Goal: Task Accomplishment & Management: Manage account settings

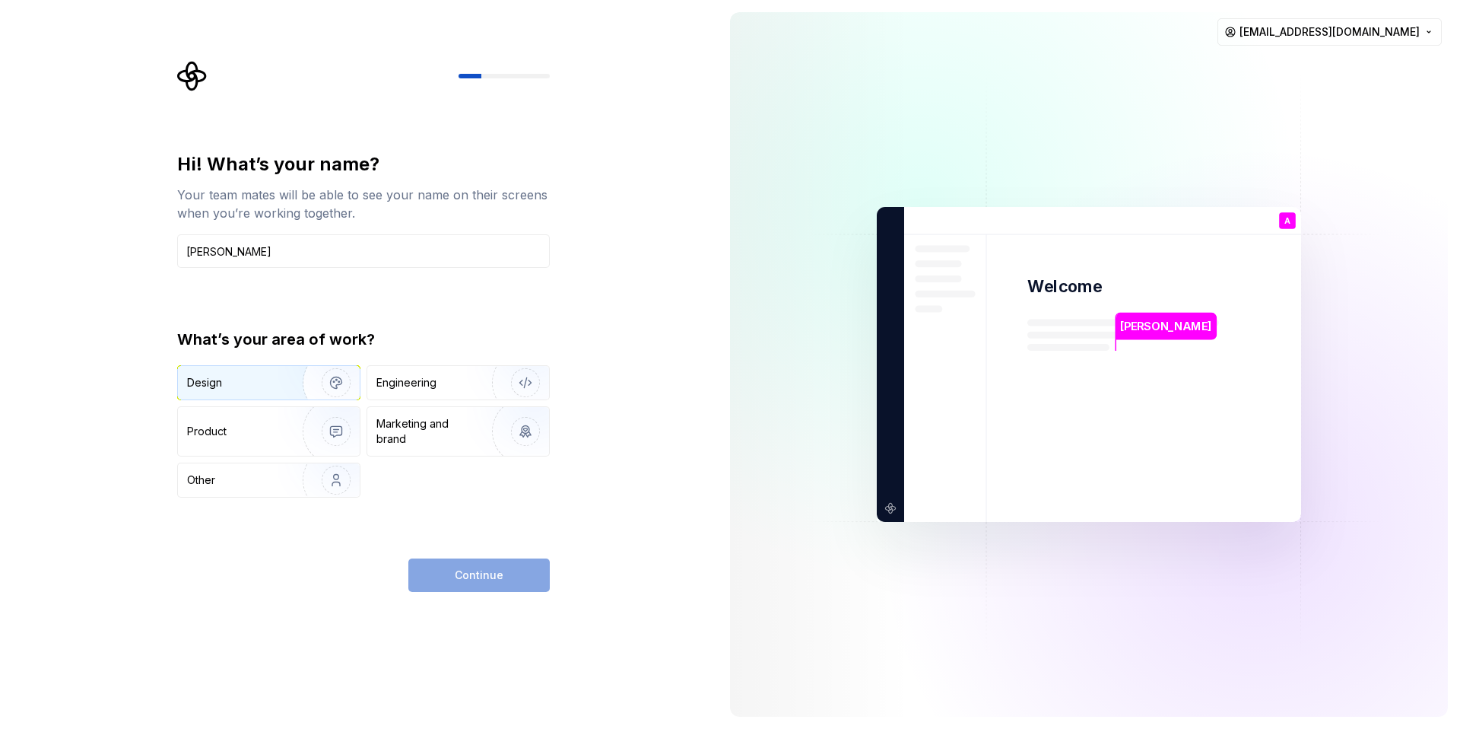
type input "[PERSON_NAME]"
click at [247, 392] on div "Design" at bounding box center [269, 382] width 182 height 33
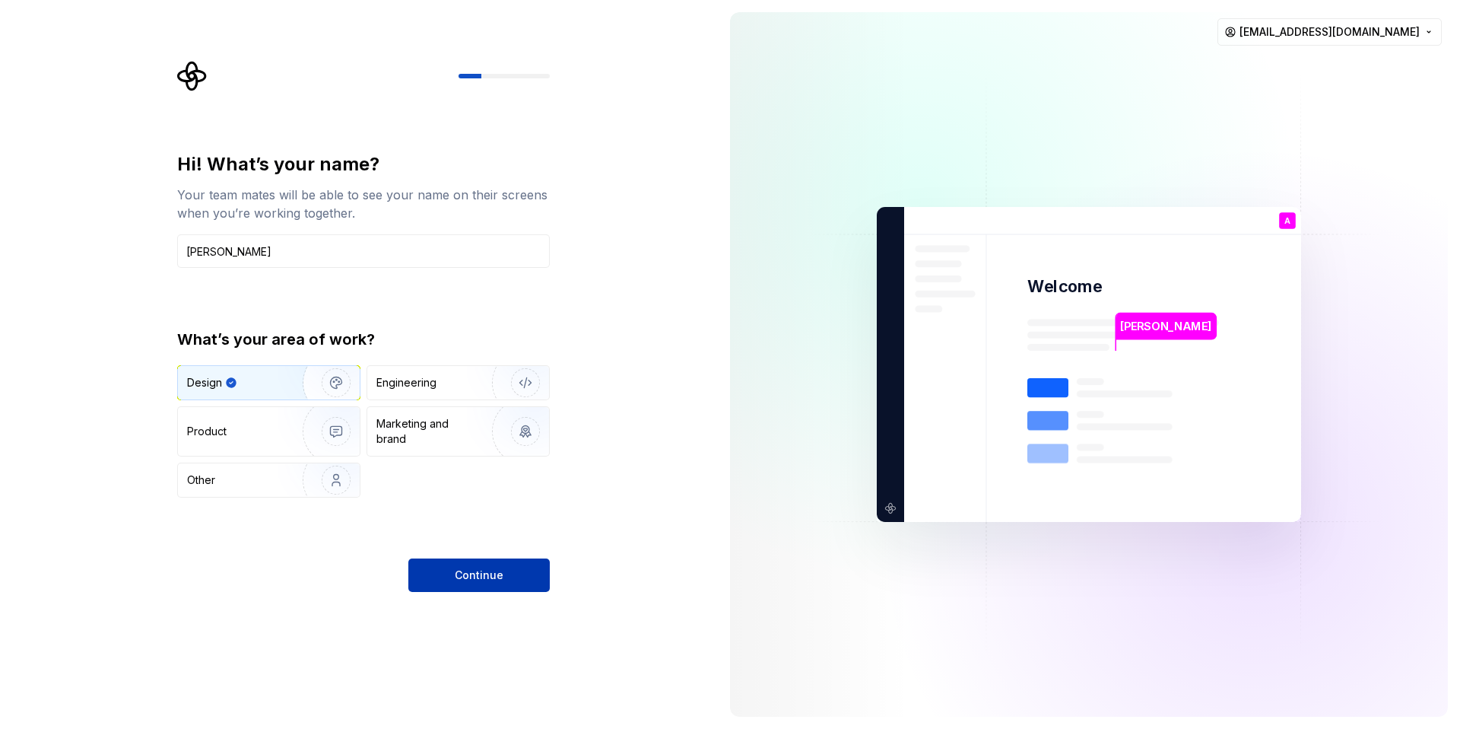
click at [477, 571] on span "Continue" at bounding box center [479, 574] width 49 height 15
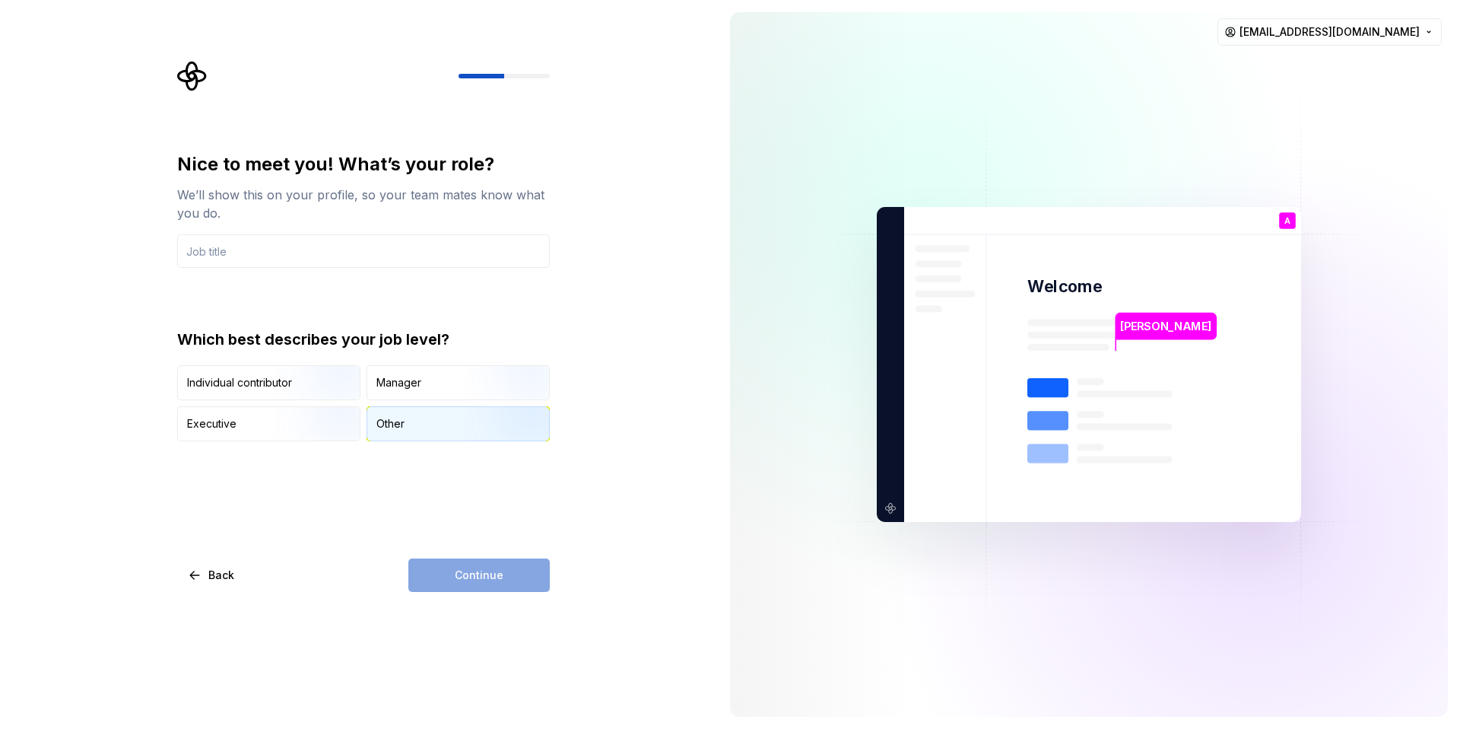
click at [427, 424] on div "Other" at bounding box center [458, 423] width 182 height 33
click at [490, 590] on div "Continue" at bounding box center [478, 574] width 141 height 33
click at [307, 246] on input "text" at bounding box center [363, 250] width 373 height 33
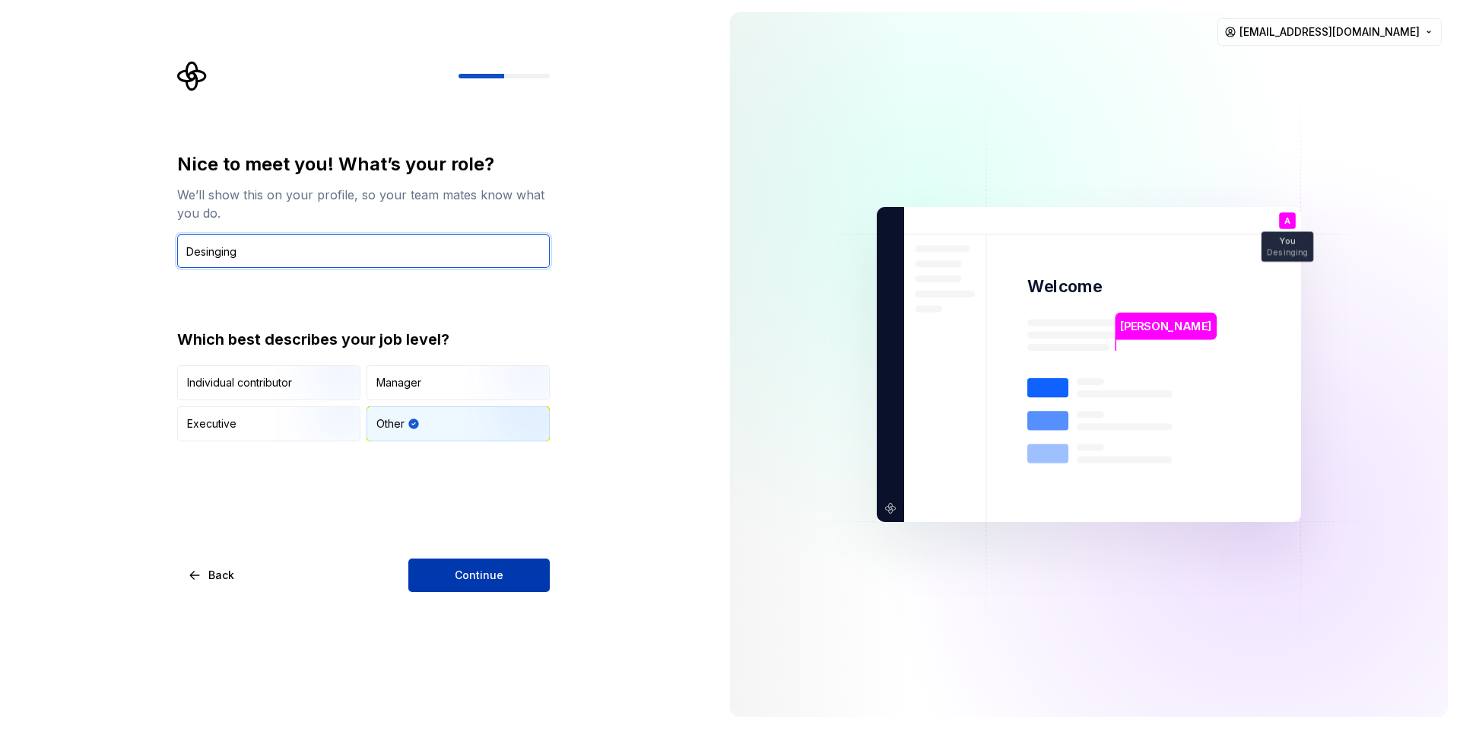
type input "Desinging"
click at [490, 570] on span "Continue" at bounding box center [479, 574] width 49 height 15
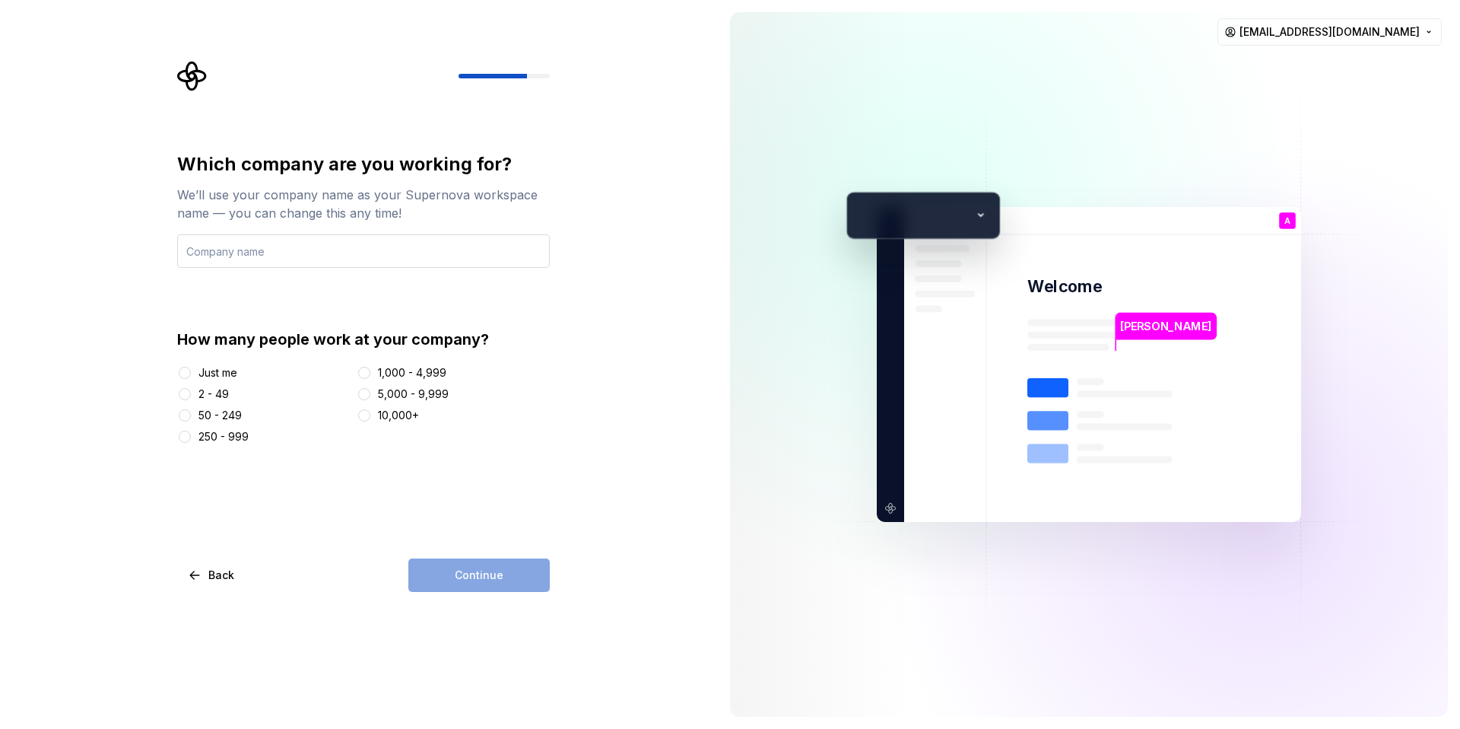
click at [312, 249] on input "text" at bounding box center [363, 250] width 373 height 33
type input "N"
click at [182, 376] on button "Just me" at bounding box center [185, 373] width 12 height 12
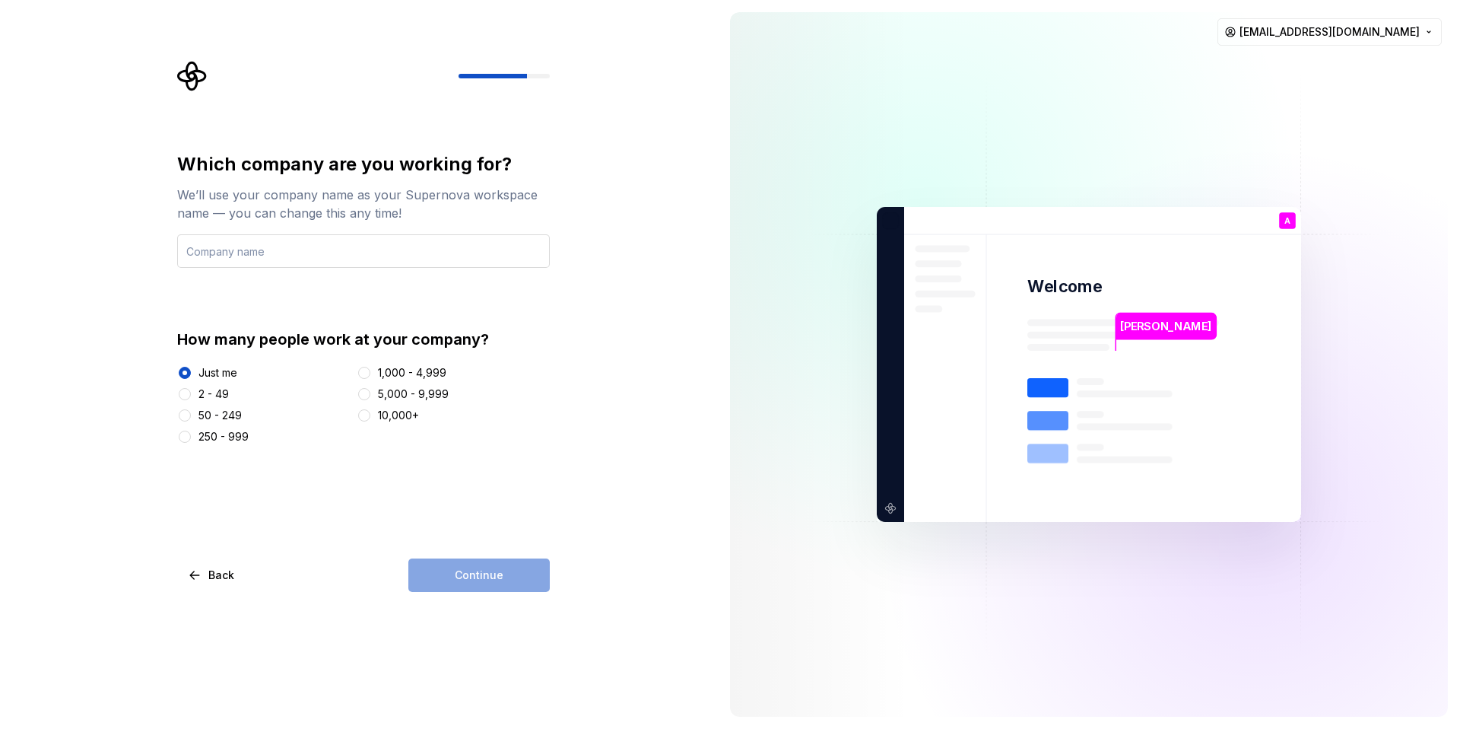
click at [262, 256] on input "text" at bounding box center [363, 250] width 373 height 33
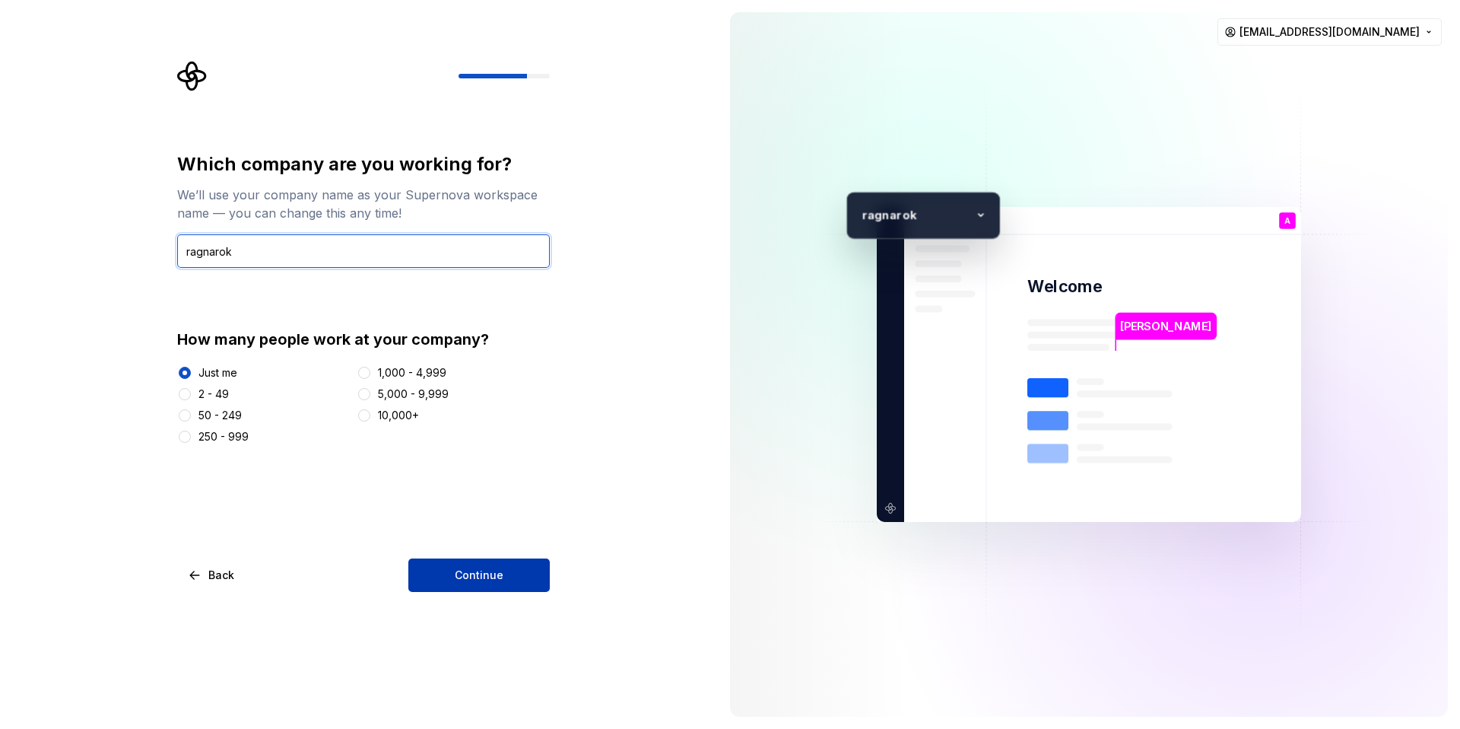
type input "ragnarok"
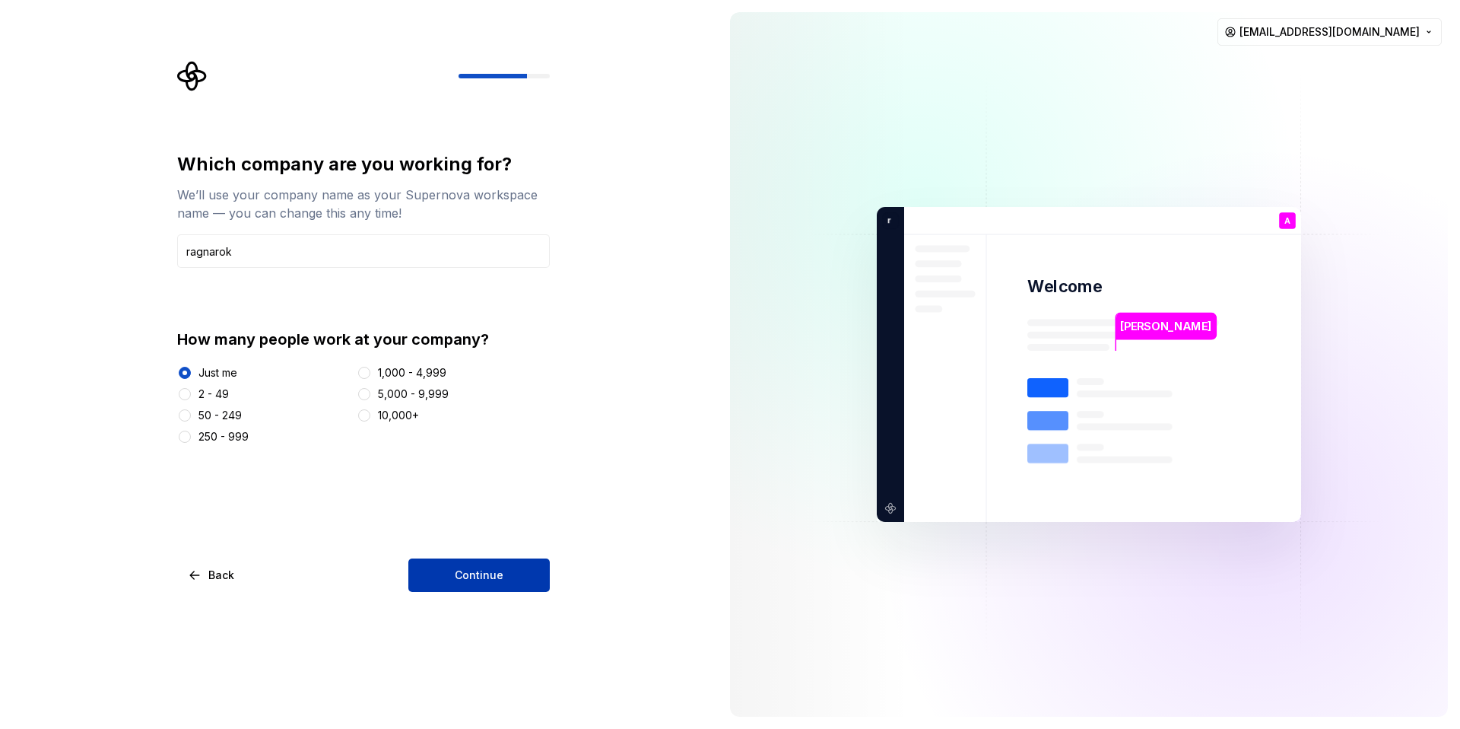
click at [507, 570] on button "Continue" at bounding box center [478, 574] width 141 height 33
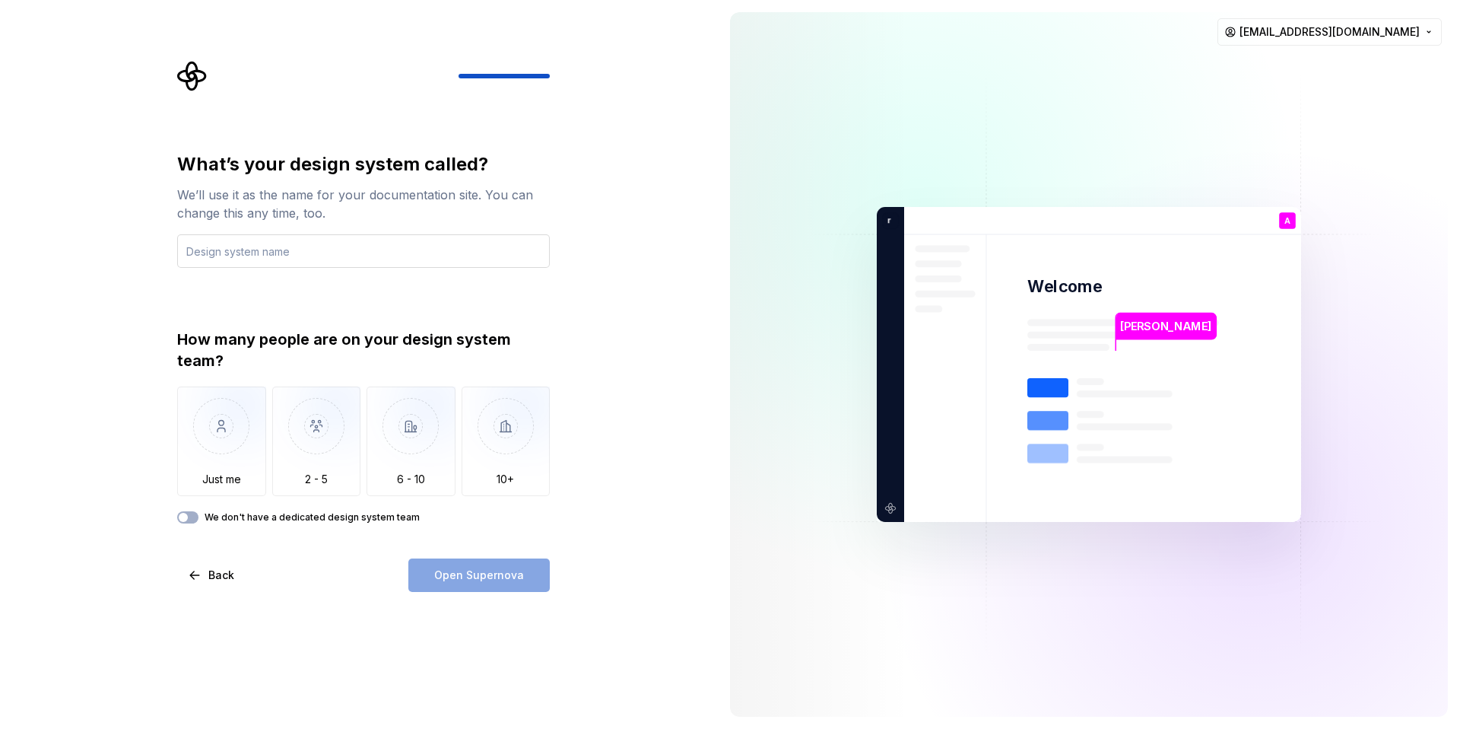
click at [329, 248] on input "text" at bounding box center [363, 250] width 373 height 33
type input "Tourient"
click at [230, 479] on img "button" at bounding box center [221, 437] width 89 height 102
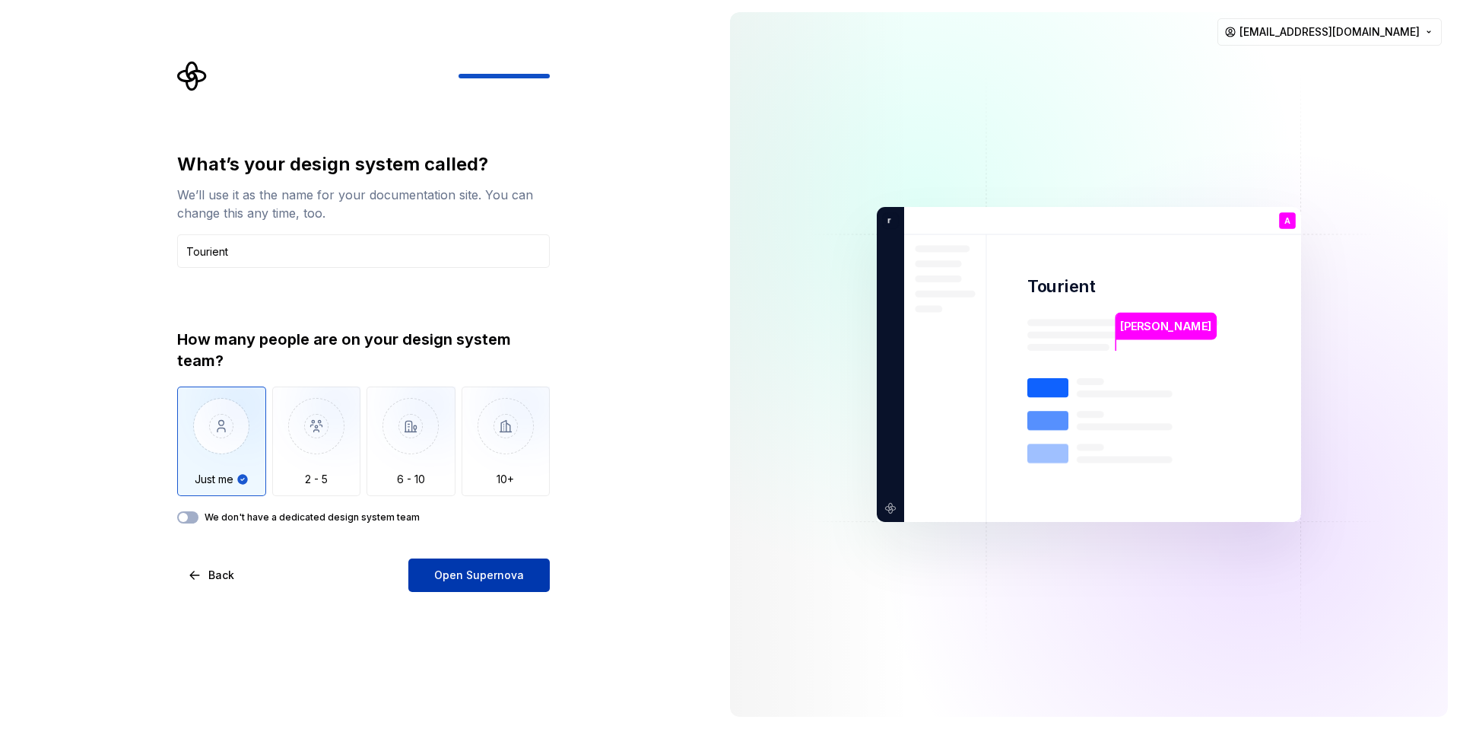
click at [489, 566] on button "Open Supernova" at bounding box center [478, 574] width 141 height 33
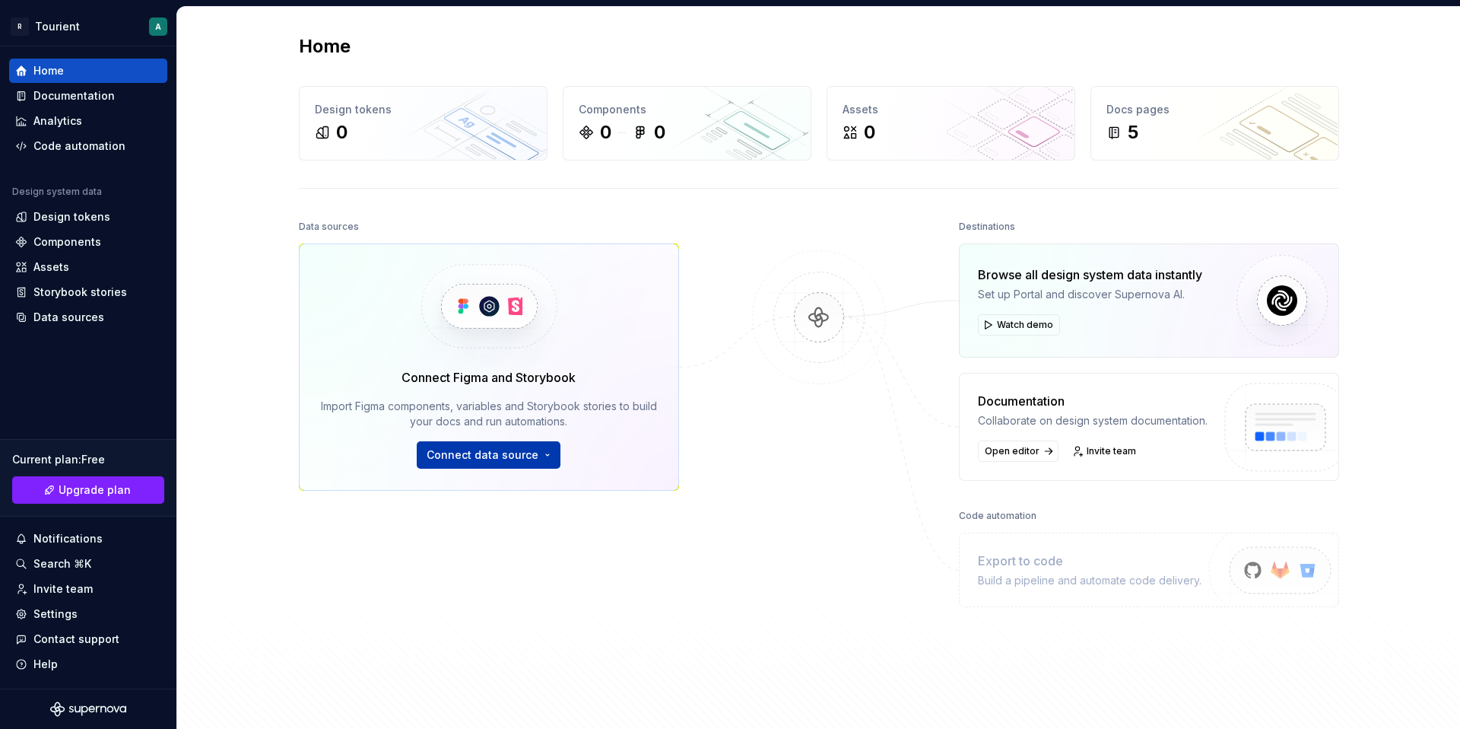
click at [493, 442] on button "Connect data source" at bounding box center [489, 454] width 144 height 27
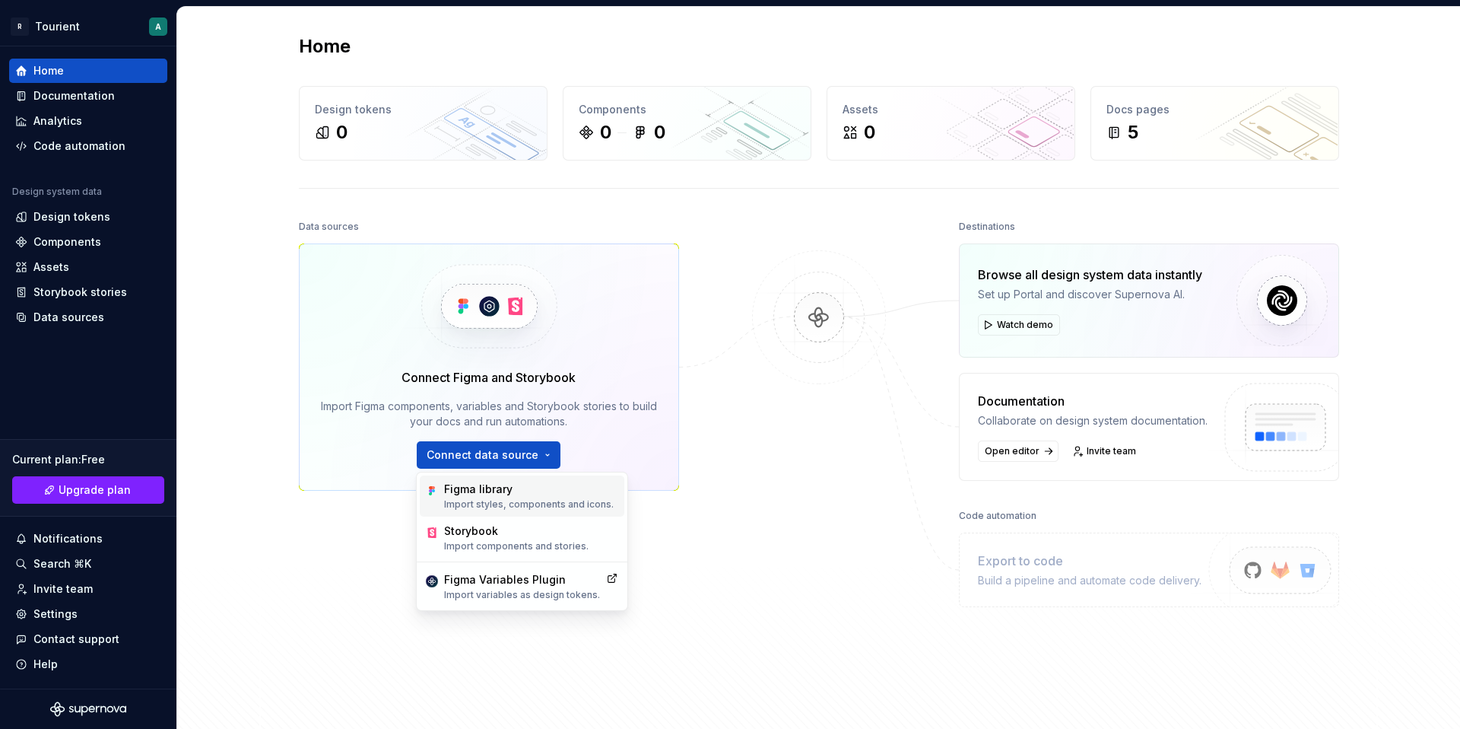
click at [509, 490] on div "Figma library" at bounding box center [529, 488] width 170 height 15
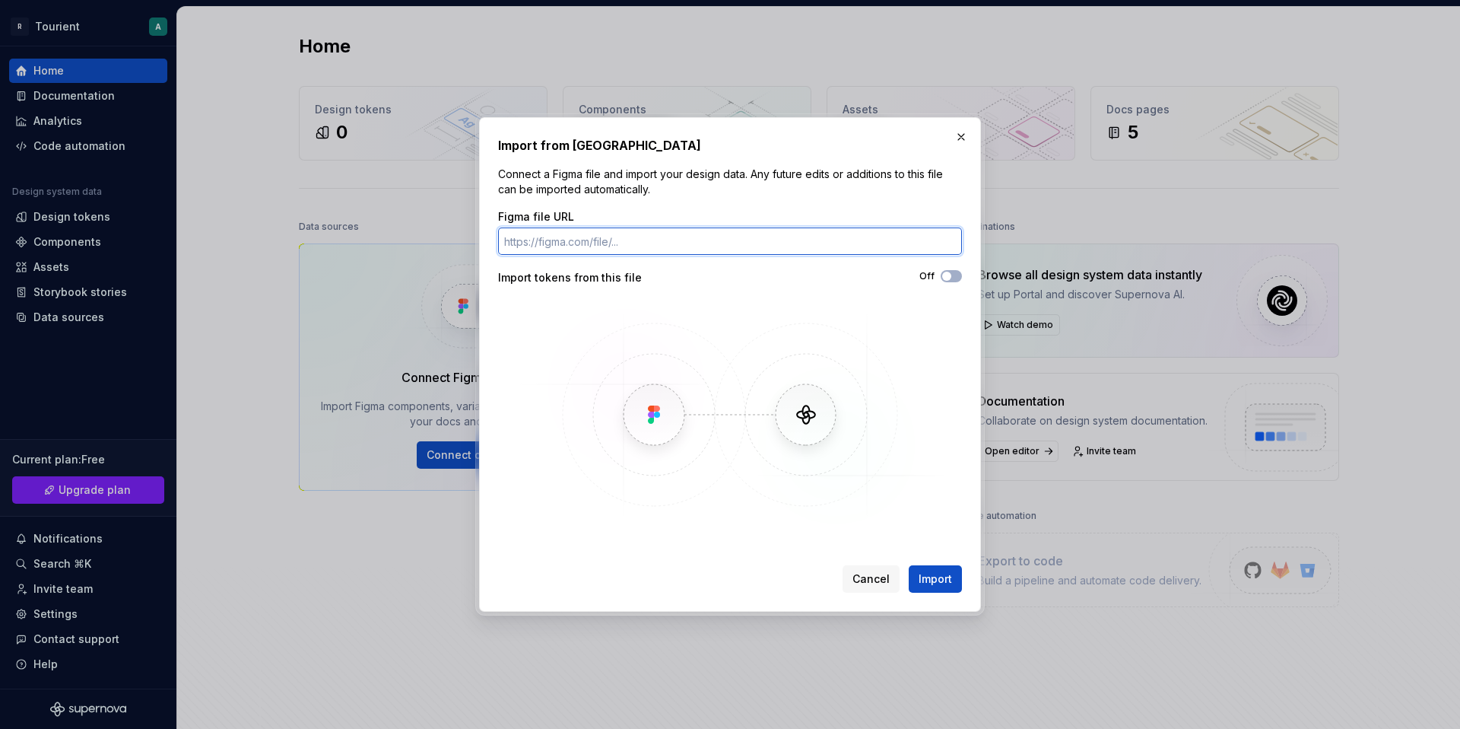
click at [548, 246] on input "Figma file URL" at bounding box center [730, 240] width 464 height 27
paste input "[URL][DOMAIN_NAME]"
type input "[URL][DOMAIN_NAME]"
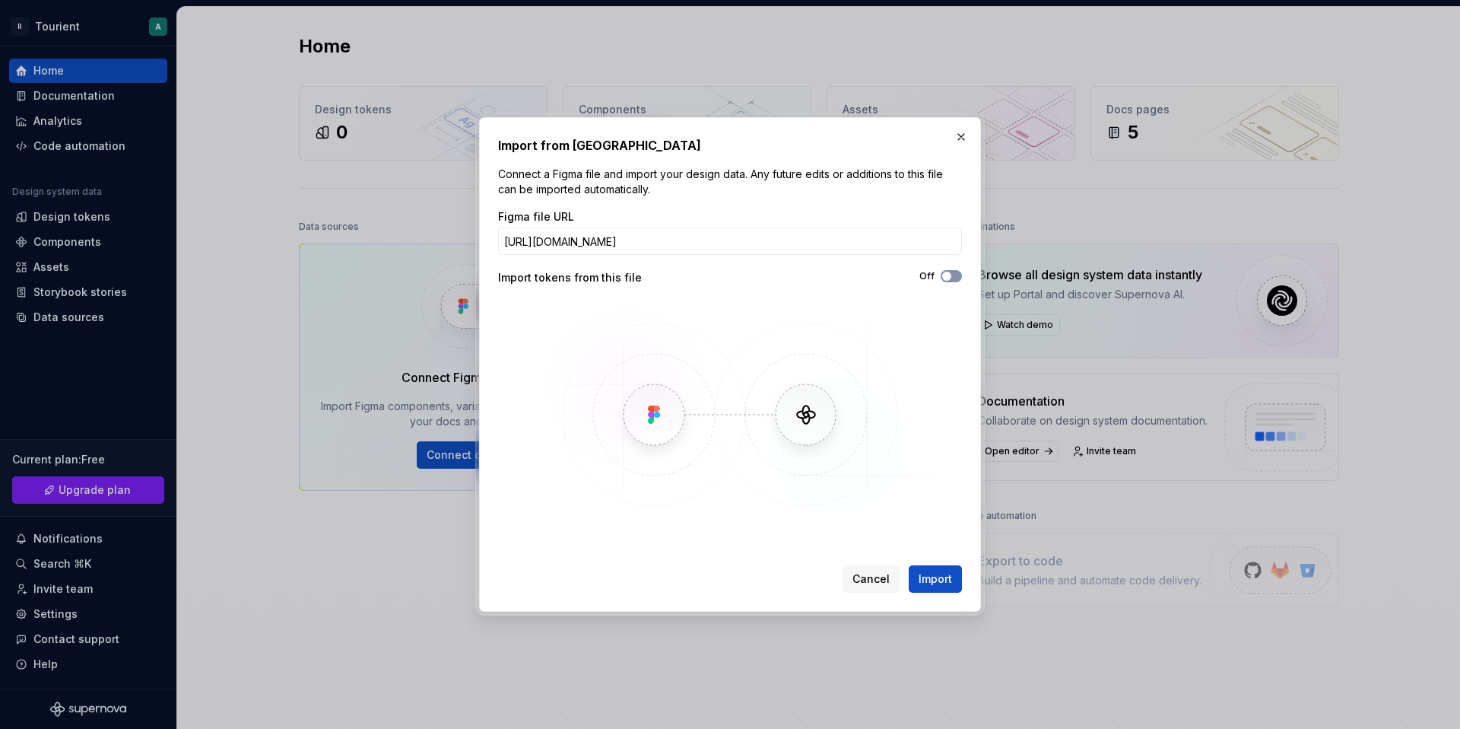
click at [944, 272] on span "button" at bounding box center [946, 276] width 9 height 9
click at [938, 577] on span "Import" at bounding box center [935, 578] width 33 height 15
click at [962, 140] on button "button" at bounding box center [961, 136] width 21 height 21
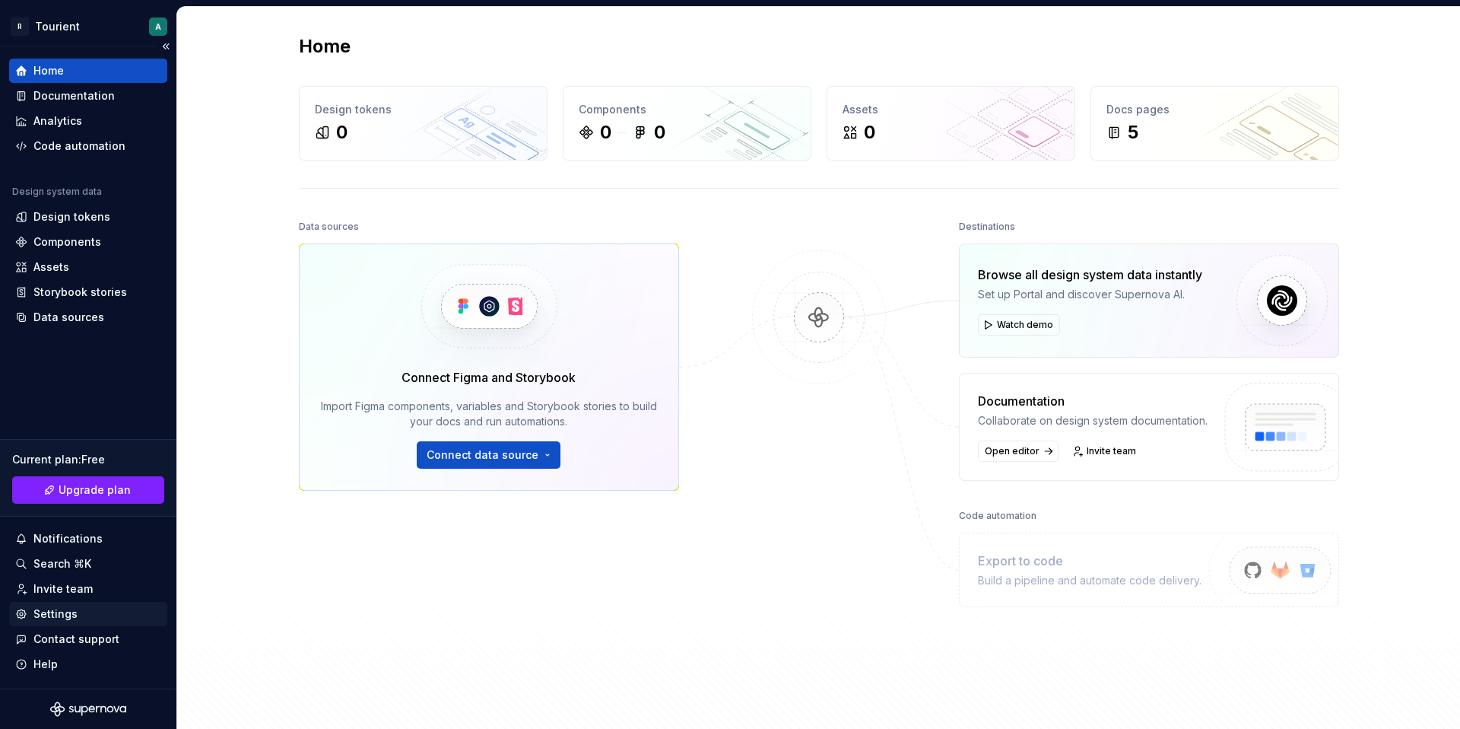
click at [115, 614] on div "Settings" at bounding box center [88, 613] width 146 height 15
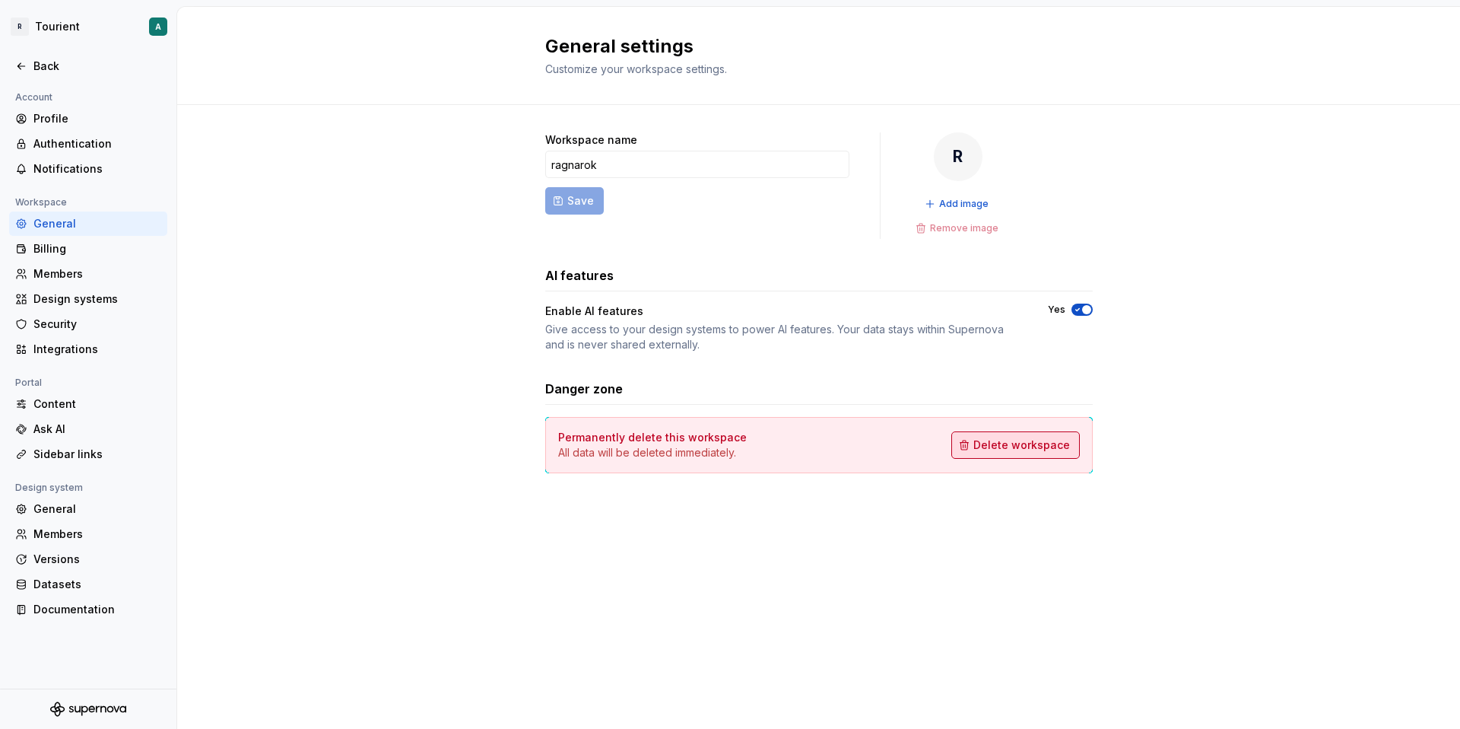
click at [1021, 444] on span "Delete workspace" at bounding box center [1021, 444] width 97 height 15
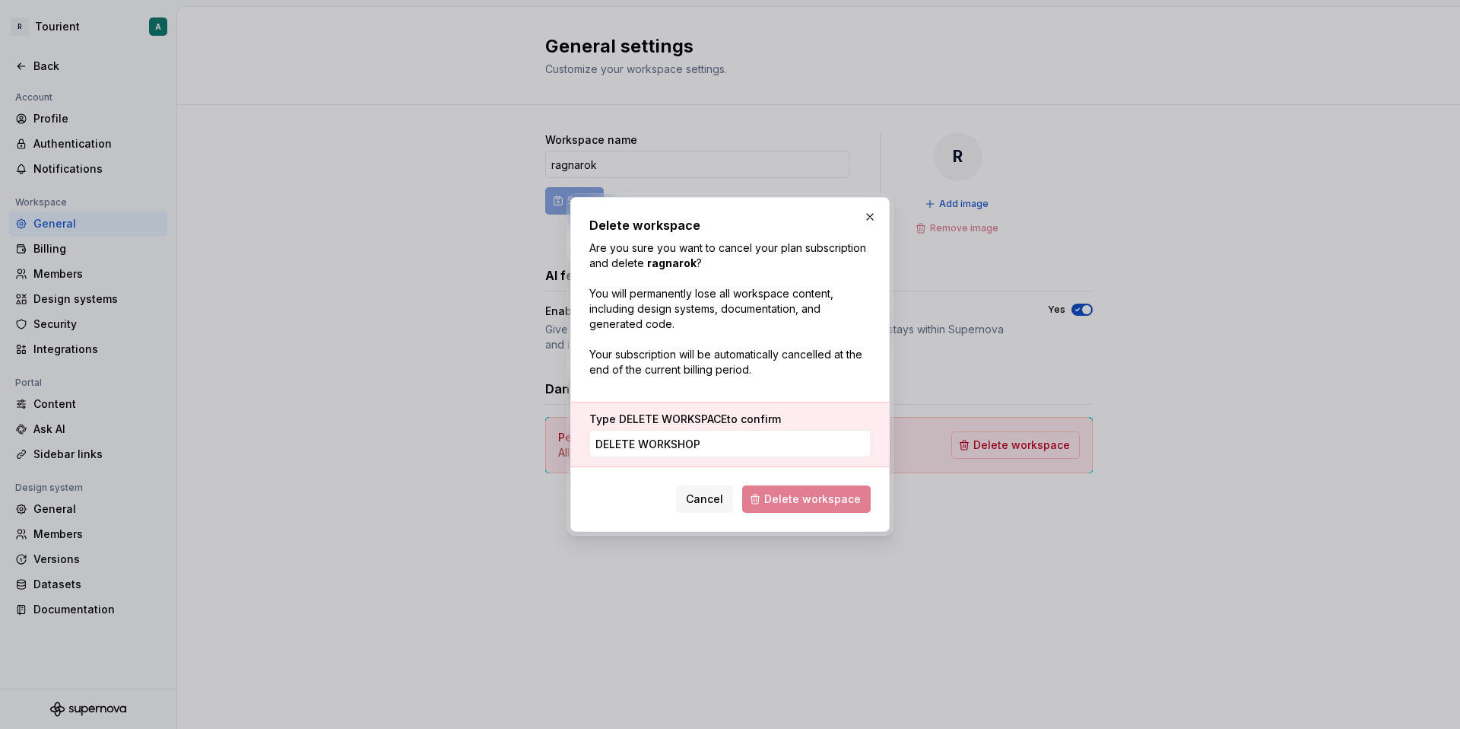
click at [830, 492] on span "Delete workspace" at bounding box center [806, 498] width 129 height 27
click at [707, 446] on input "DELETE WORKSHOP" at bounding box center [729, 443] width 281 height 27
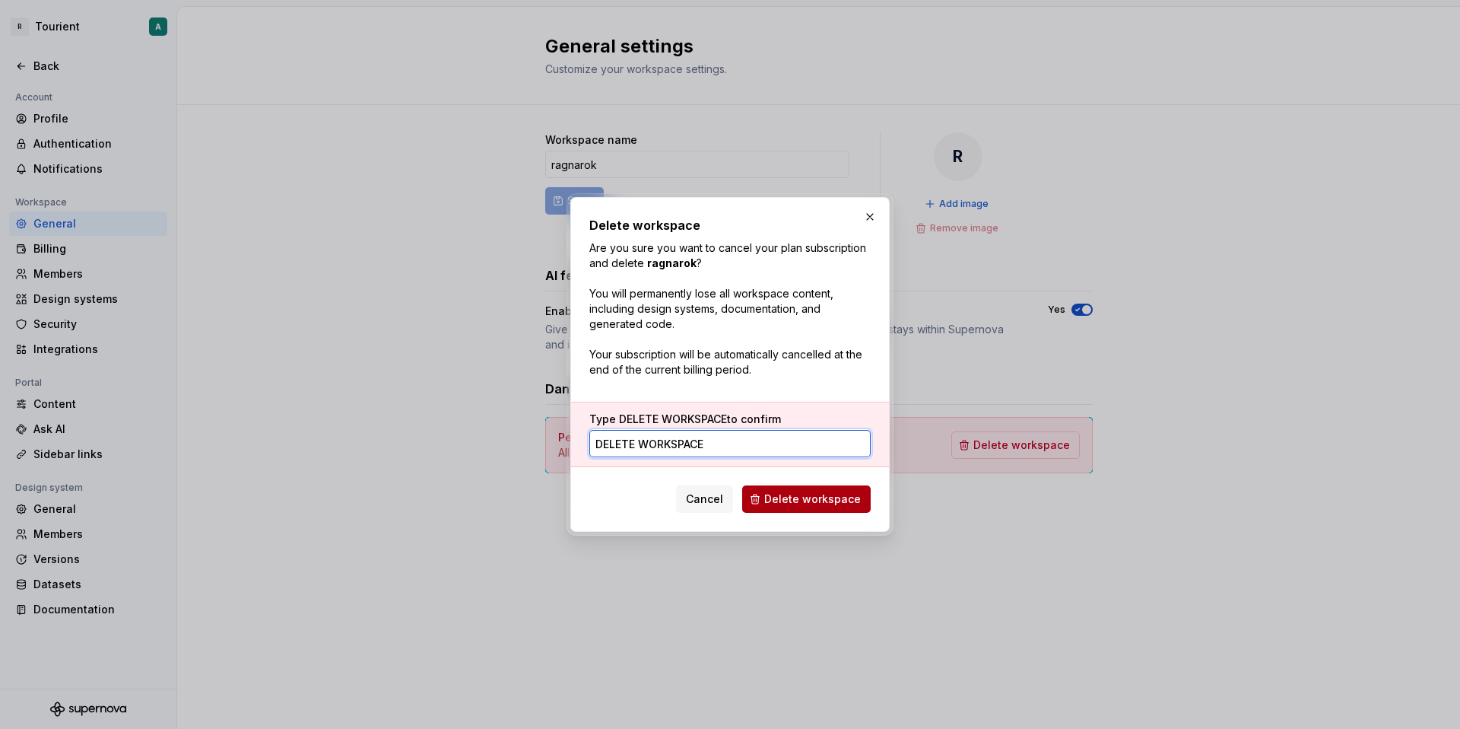
type input "DELETE WORKSPACE"
click at [792, 497] on span "Delete workspace" at bounding box center [812, 498] width 97 height 15
